Goal: Go to known website: Access a specific website the user already knows

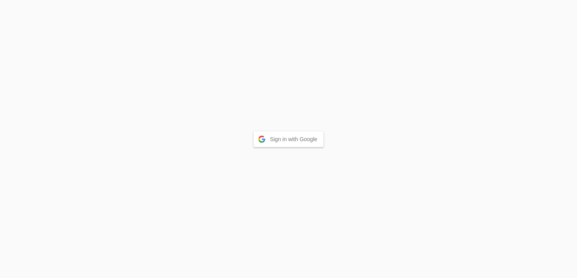
click at [310, 137] on button "Sign in with Google" at bounding box center [288, 139] width 70 height 16
